Goal: Information Seeking & Learning: Learn about a topic

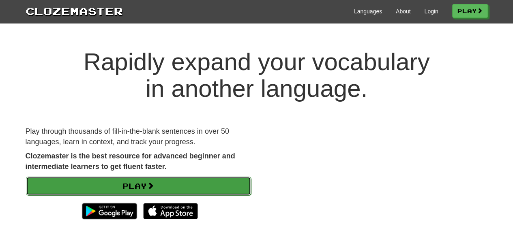
click at [147, 180] on link "Play" at bounding box center [138, 186] width 225 height 19
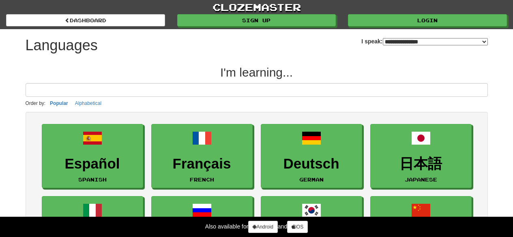
select select "*******"
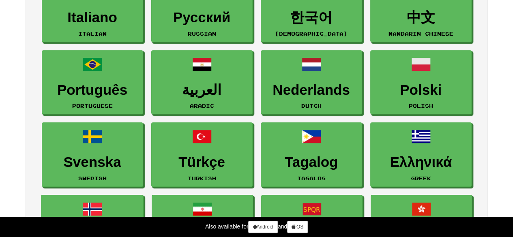
scroll to position [219, 0]
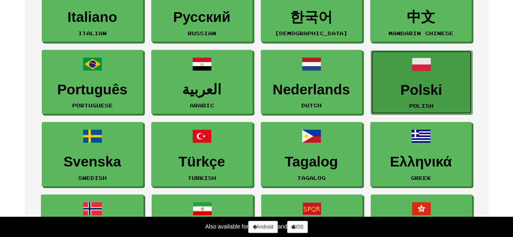
click at [418, 86] on h3 "Polski" at bounding box center [421, 90] width 92 height 16
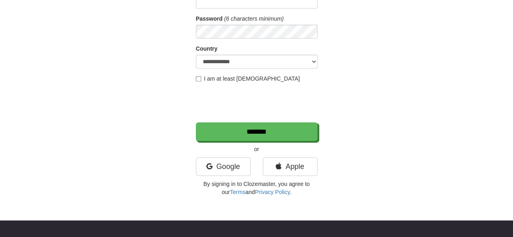
scroll to position [113, 0]
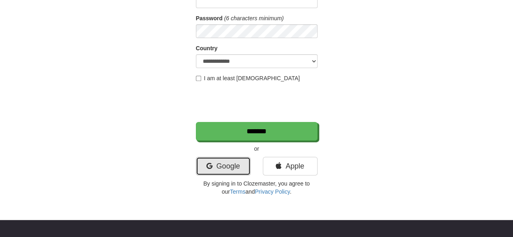
click at [235, 162] on link "Google" at bounding box center [223, 166] width 55 height 19
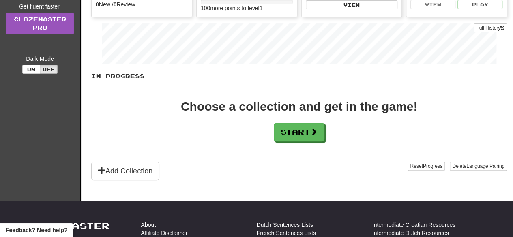
scroll to position [119, 0]
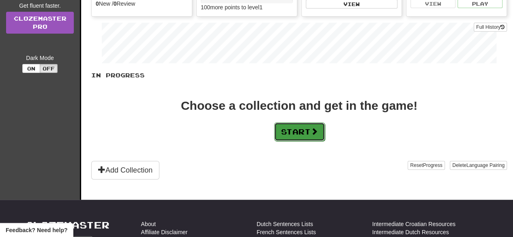
click at [282, 124] on button "Start" at bounding box center [299, 131] width 51 height 19
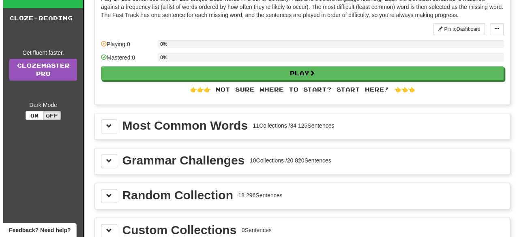
scroll to position [115, 0]
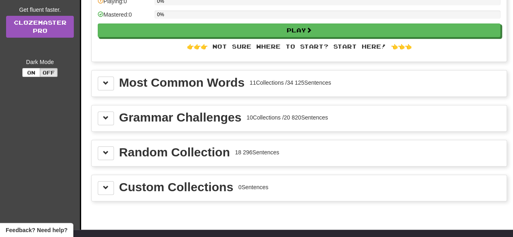
click at [209, 90] on div "Most Common Words 11 Collections / 34 125 Sentences" at bounding box center [299, 84] width 415 height 26
click at [112, 80] on button at bounding box center [106, 84] width 16 height 14
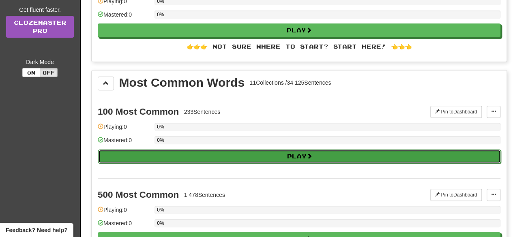
click at [181, 159] on button "Play" at bounding box center [299, 157] width 403 height 14
select select "**"
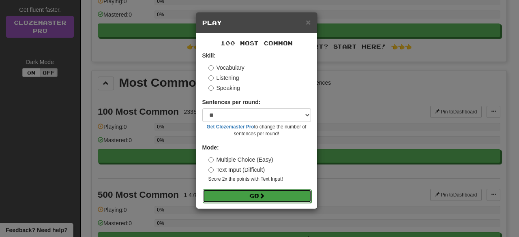
click at [251, 191] on button "Go" at bounding box center [257, 196] width 109 height 14
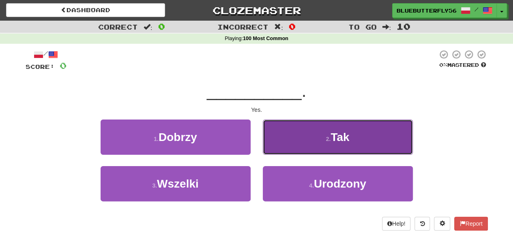
click at [308, 136] on button "2 . Tak" at bounding box center [338, 137] width 150 height 35
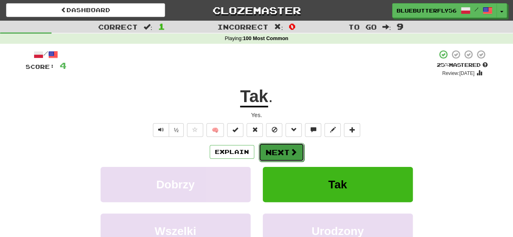
click at [293, 146] on button "Next" at bounding box center [281, 152] width 45 height 19
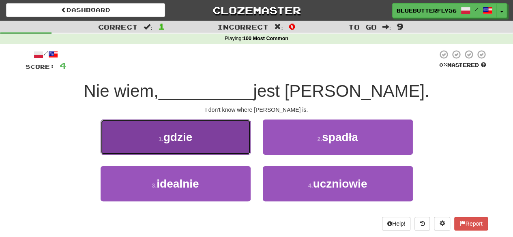
click at [218, 137] on button "1 . gdzie" at bounding box center [176, 137] width 150 height 35
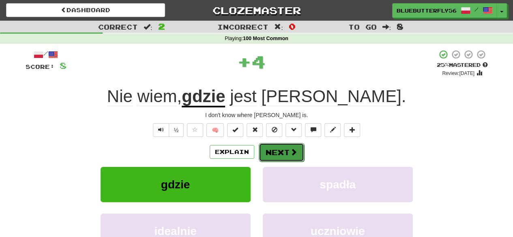
click at [269, 154] on button "Next" at bounding box center [281, 152] width 45 height 19
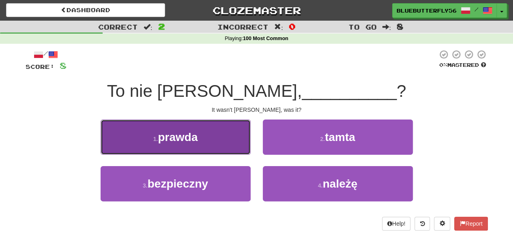
click at [233, 137] on button "1 . prawda" at bounding box center [176, 137] width 150 height 35
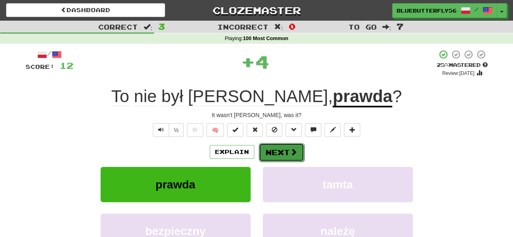
click at [283, 158] on button "Next" at bounding box center [281, 152] width 45 height 19
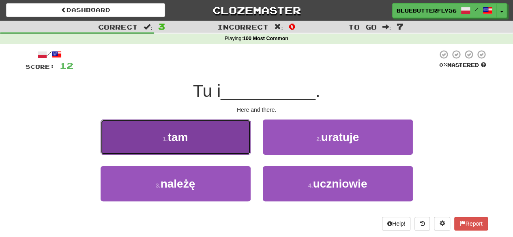
click at [235, 140] on button "1 . tam" at bounding box center [176, 137] width 150 height 35
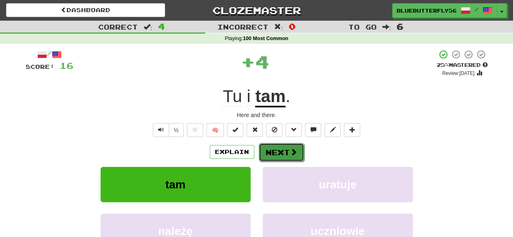
click at [290, 154] on span at bounding box center [293, 151] width 7 height 7
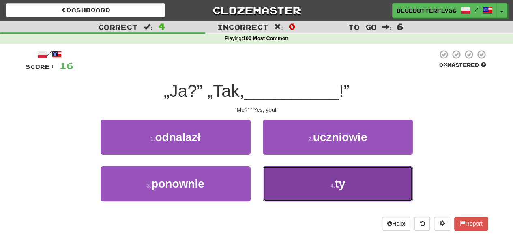
click at [308, 180] on button "4 . ty" at bounding box center [338, 183] width 150 height 35
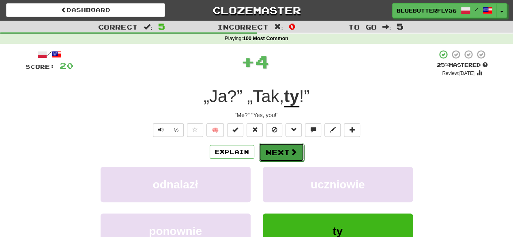
click at [293, 156] on button "Next" at bounding box center [281, 152] width 45 height 19
